Goal: Navigation & Orientation: Find specific page/section

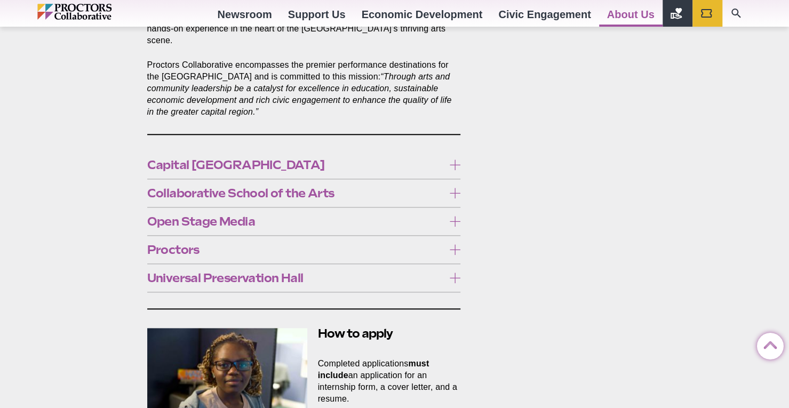
scroll to position [587, 0]
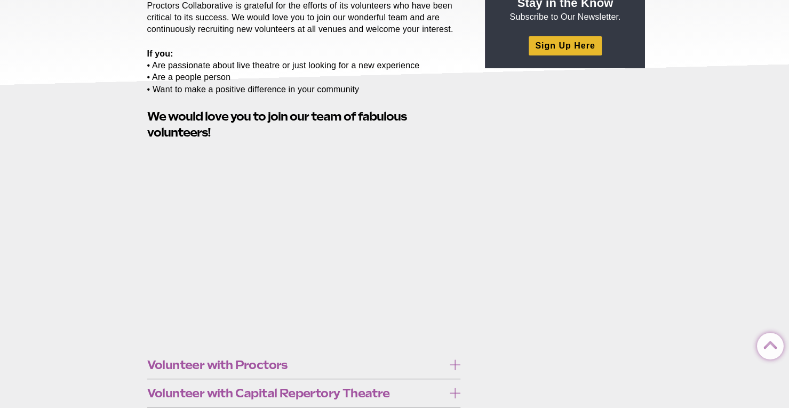
scroll to position [320, 0]
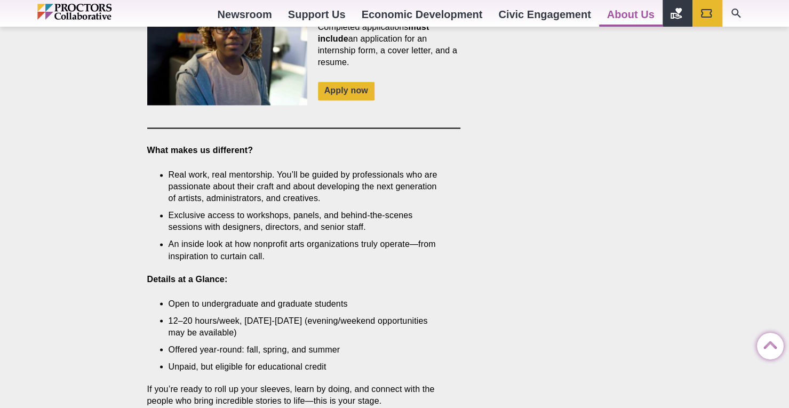
scroll to position [907, 0]
